Goal: Check status: Check status

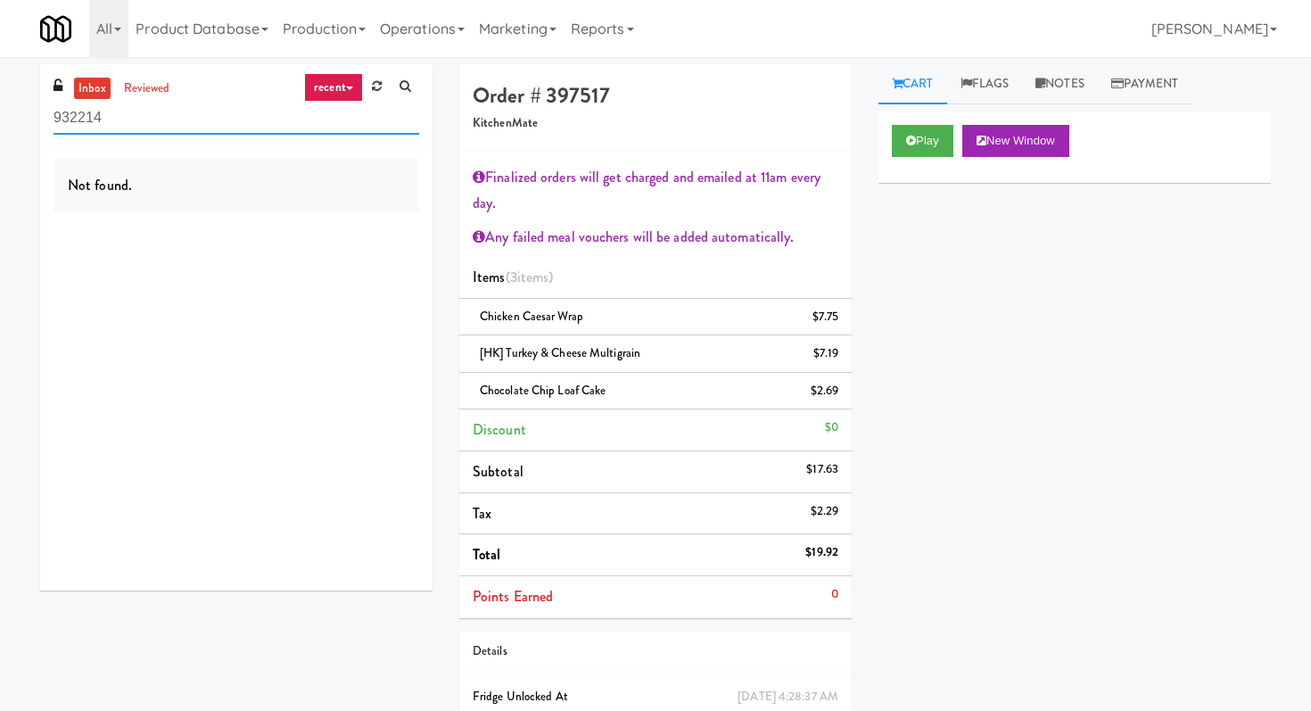
click at [193, 111] on input "932214" at bounding box center [237, 118] width 366 height 33
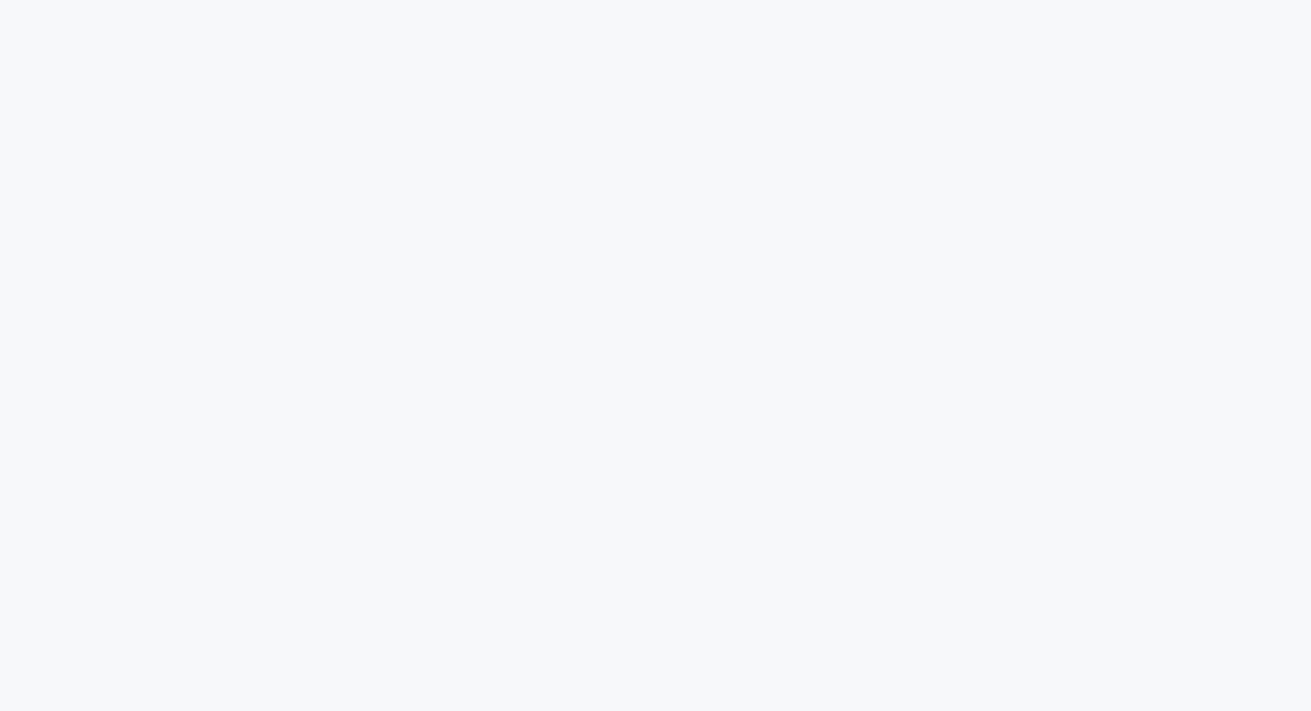
click at [379, 64] on html at bounding box center [655, 32] width 1311 height 64
click at [506, 0] on html at bounding box center [655, 0] width 1311 height 0
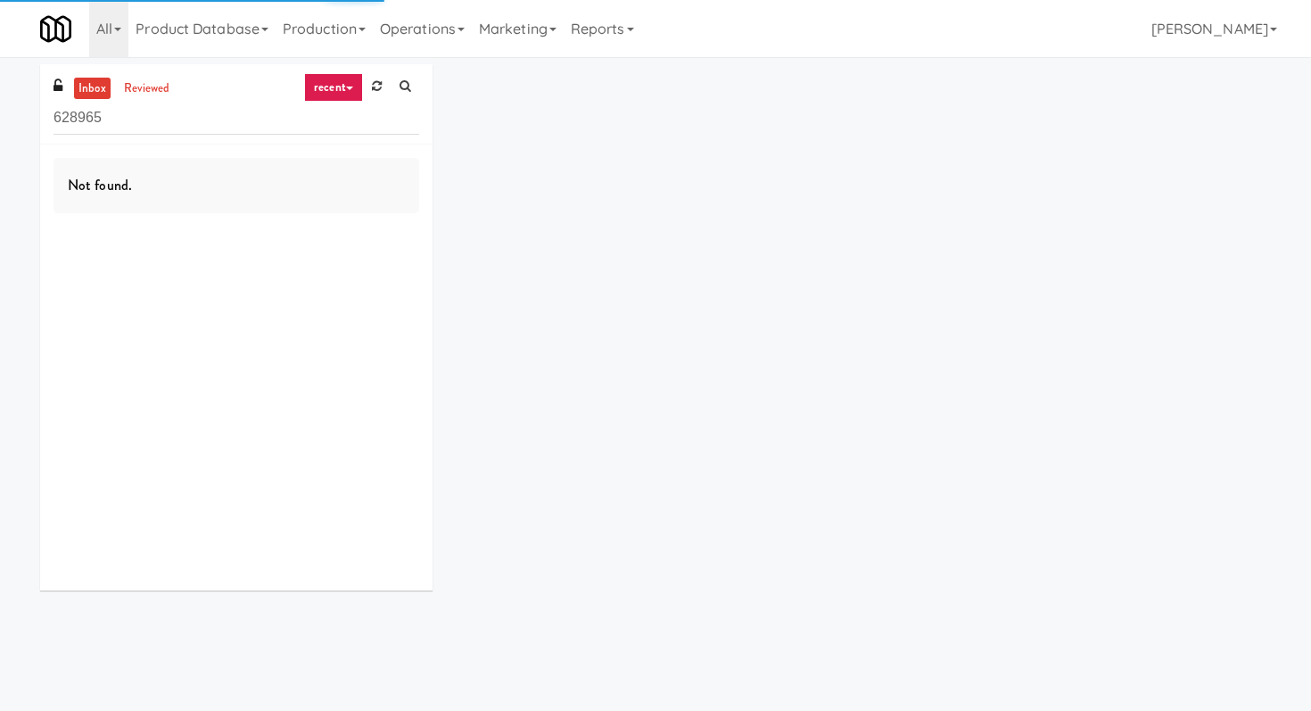
click at [209, 125] on input "628965" at bounding box center [237, 118] width 366 height 33
